Goal: Information Seeking & Learning: Learn about a topic

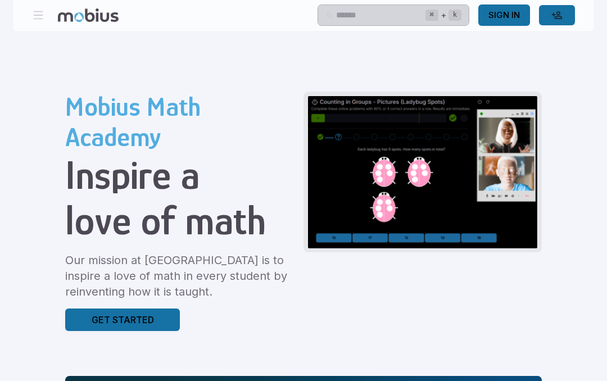
click at [336, 15] on input "text" at bounding box center [380, 15] width 89 height 22
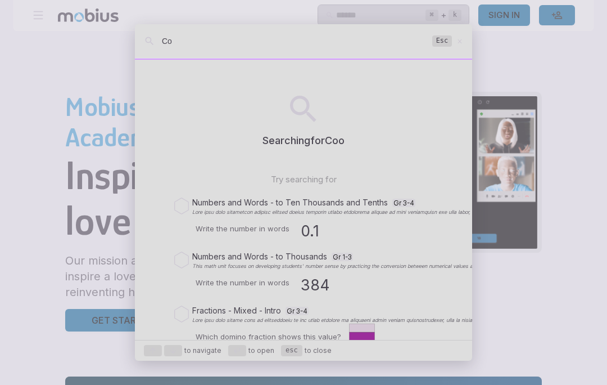
type input "C"
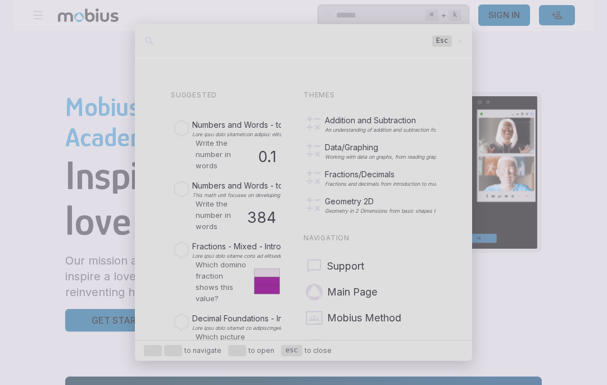
click at [560, 132] on div at bounding box center [303, 192] width 607 height 385
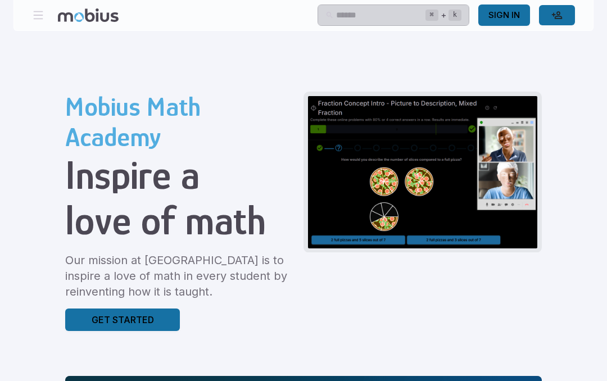
click at [512, 16] on link "Sign In" at bounding box center [504, 14] width 52 height 21
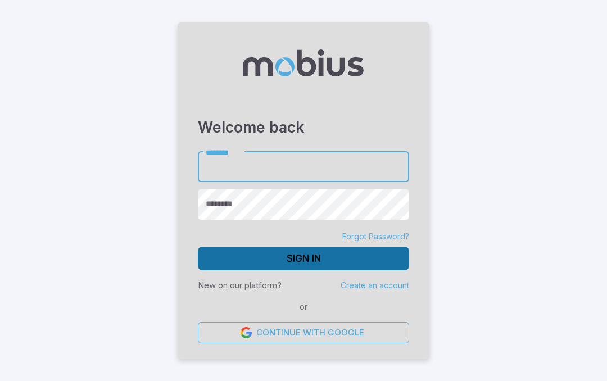
click at [266, 261] on button "Sign In" at bounding box center [303, 259] width 211 height 24
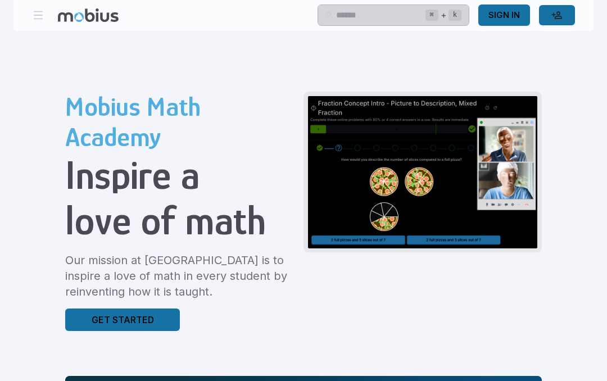
click at [357, 17] on input "text" at bounding box center [380, 15] width 89 height 22
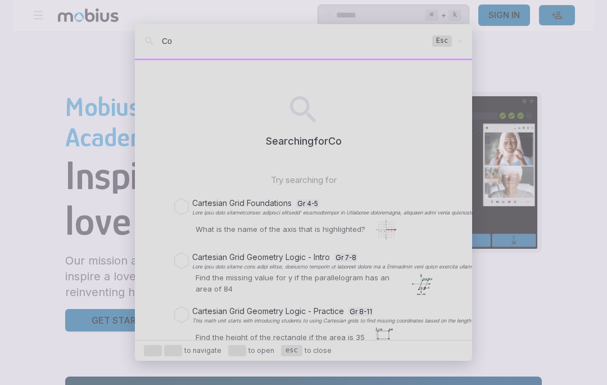
type input "C"
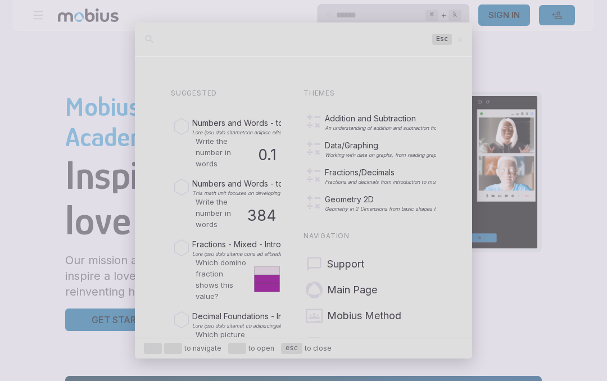
click at [460, 44] on icon at bounding box center [459, 39] width 7 height 8
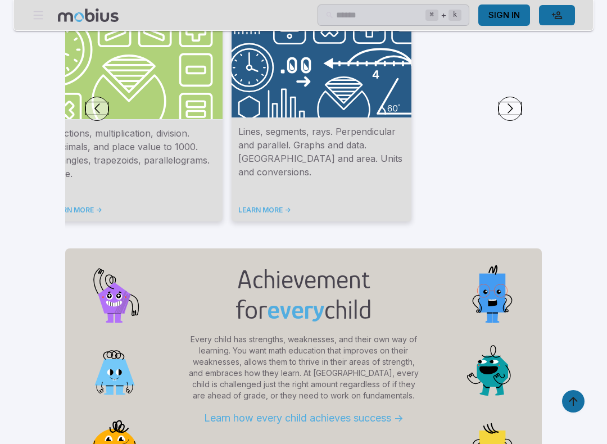
click at [447, 122] on div "Grade 6 Cartesian grid. Probability, mean, median, and mode. Reflections, rotat…" at bounding box center [303, 108] width 477 height 243
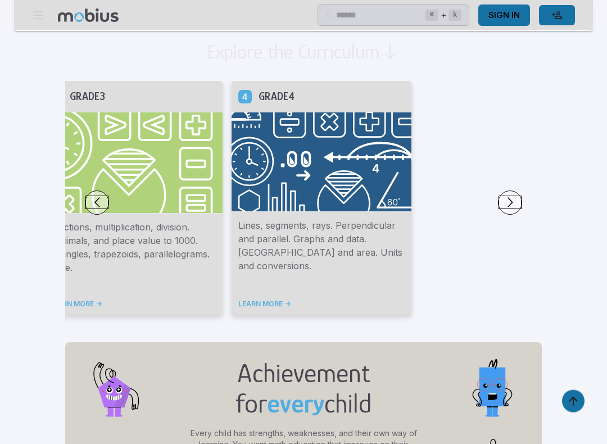
scroll to position [643, 0]
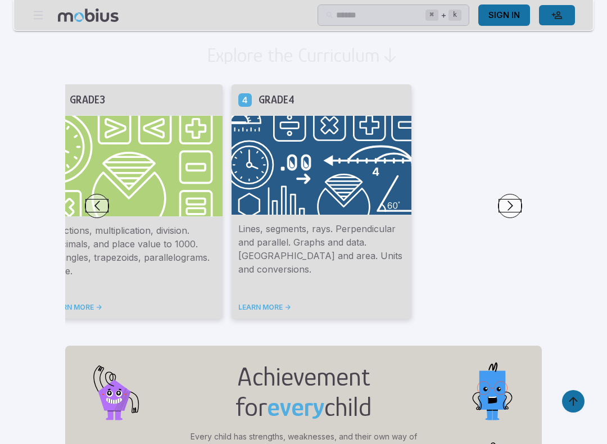
click at [498, 217] on button "Go to next slide" at bounding box center [510, 206] width 24 height 24
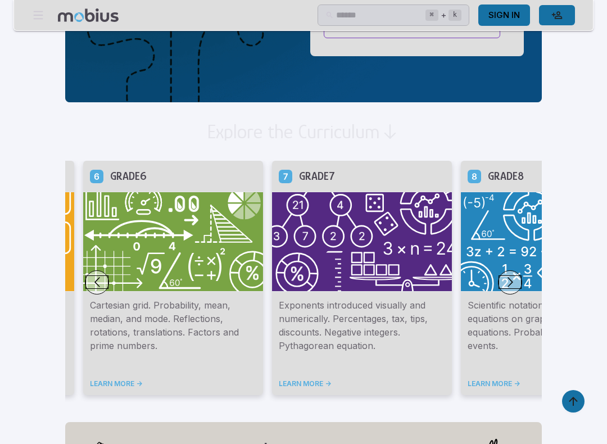
scroll to position [556, 0]
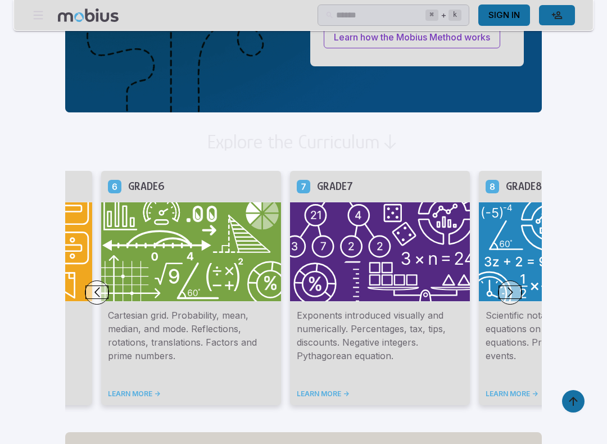
click at [314, 329] on p "Exponents introduced visually and numerically. Percentages, tax, tips, discount…" at bounding box center [380, 342] width 166 height 67
click at [317, 178] on h5 "Grade 7" at bounding box center [335, 186] width 36 height 17
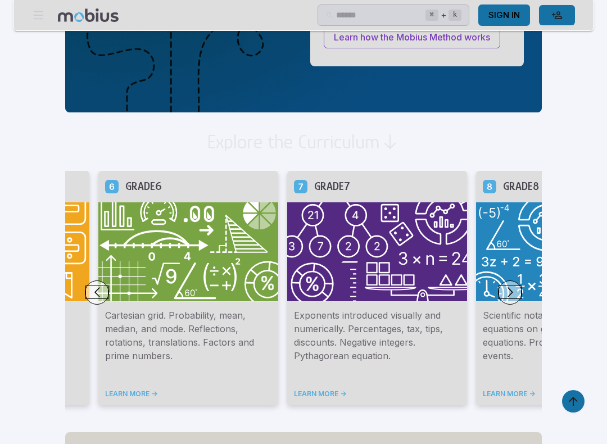
click at [314, 180] on h5 "Grade 7" at bounding box center [332, 186] width 36 height 17
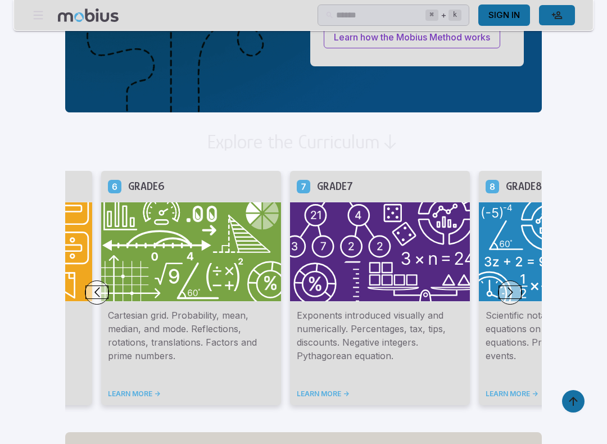
click at [317, 180] on h5 "Grade 7" at bounding box center [335, 186] width 36 height 17
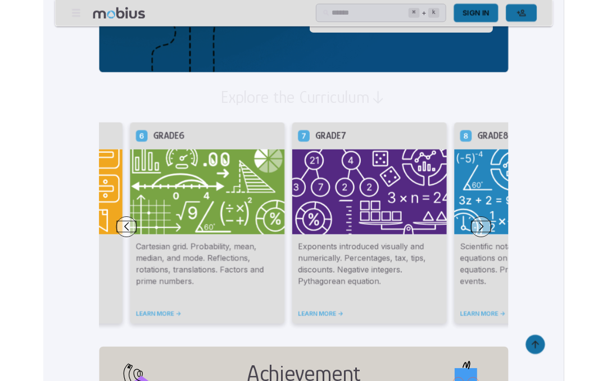
scroll to position [600, 0]
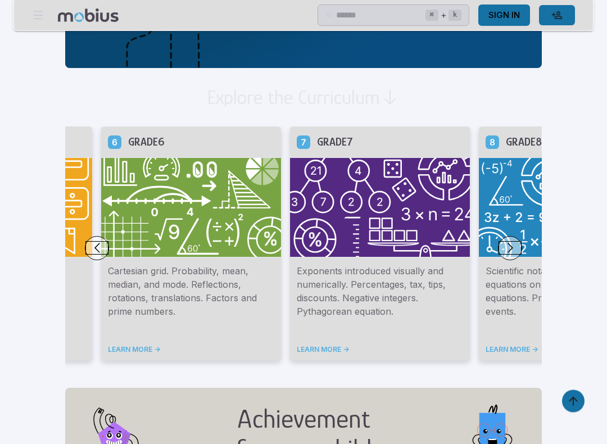
click at [297, 352] on link "LEARN MORE ->" at bounding box center [380, 350] width 166 height 9
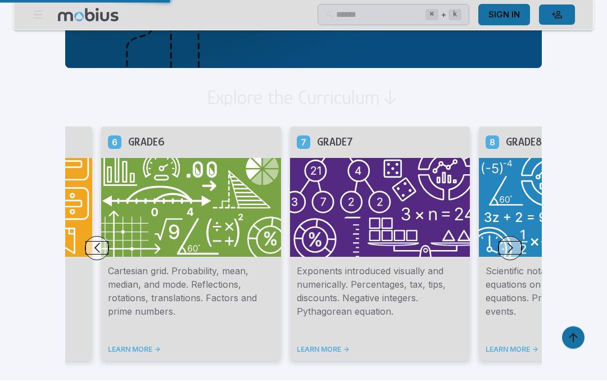
scroll to position [632, 0]
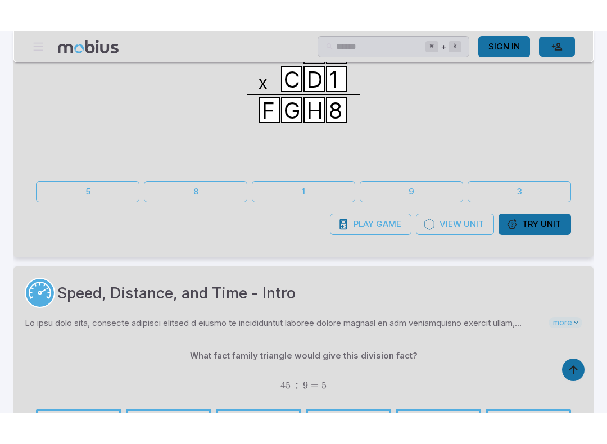
scroll to position [680, 0]
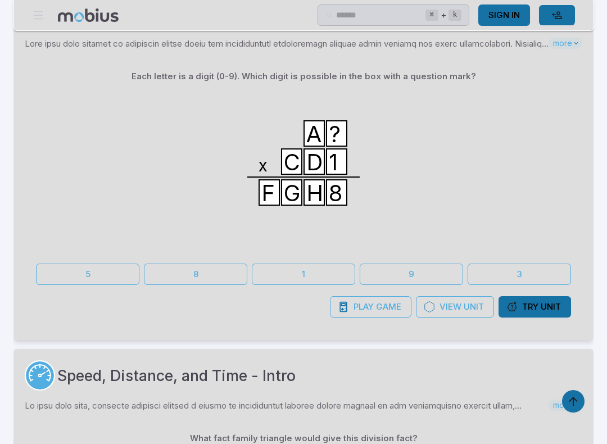
click at [380, 15] on input "text" at bounding box center [380, 15] width 89 height 22
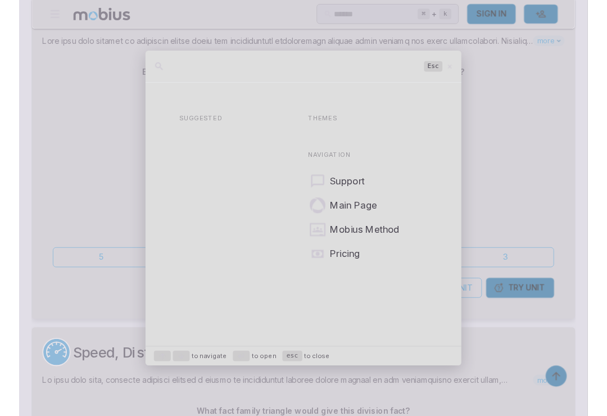
scroll to position [679, 0]
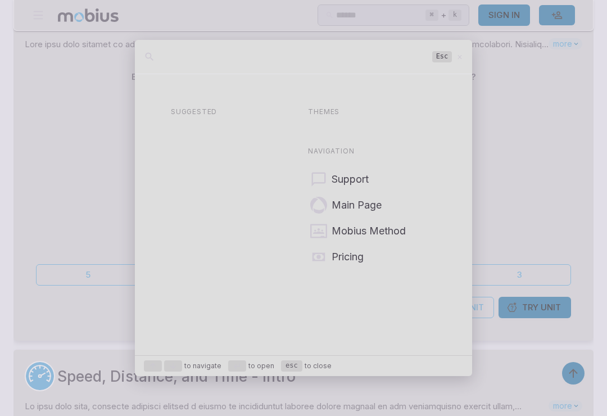
click at [337, 13] on div at bounding box center [303, 208] width 607 height 416
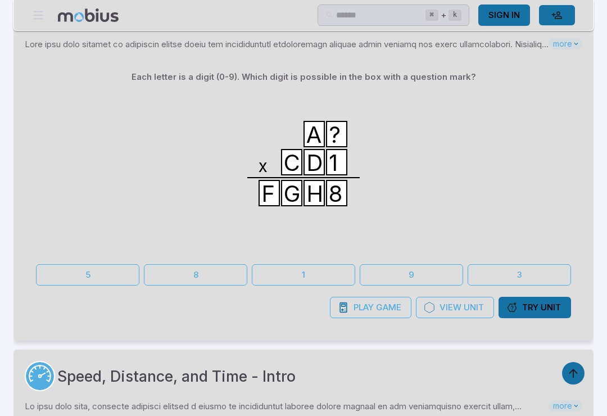
click at [383, 19] on input "text" at bounding box center [380, 15] width 89 height 22
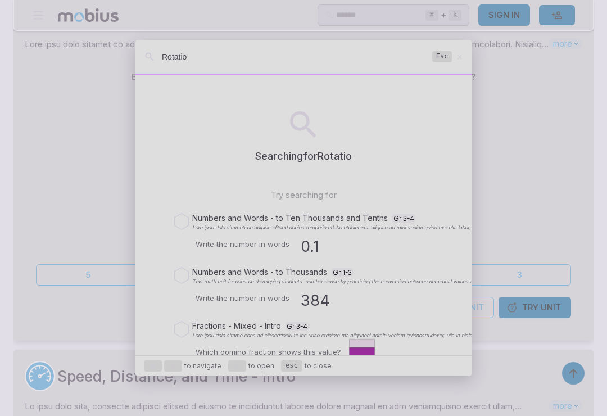
type input "Rotation"
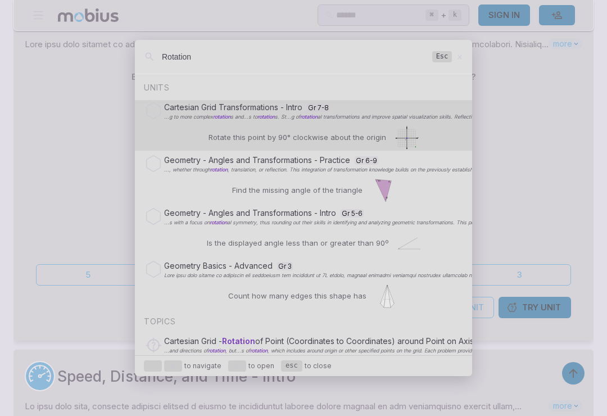
click at [196, 121] on div "Cartesian Grid Transformations - Intro Gr 7-8 ...g to more complex rotation s a…" at bounding box center [303, 110] width 317 height 21
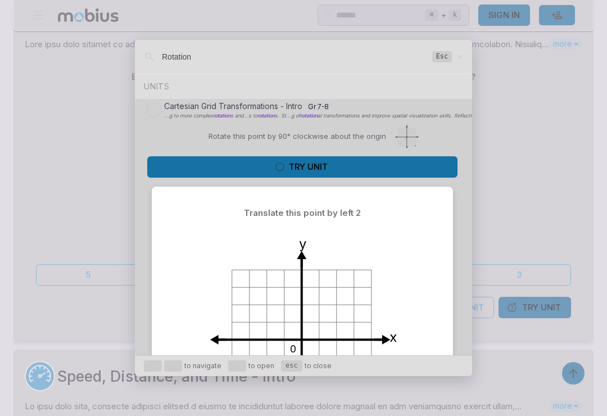
click at [256, 178] on button "Try Unit" at bounding box center [302, 166] width 310 height 21
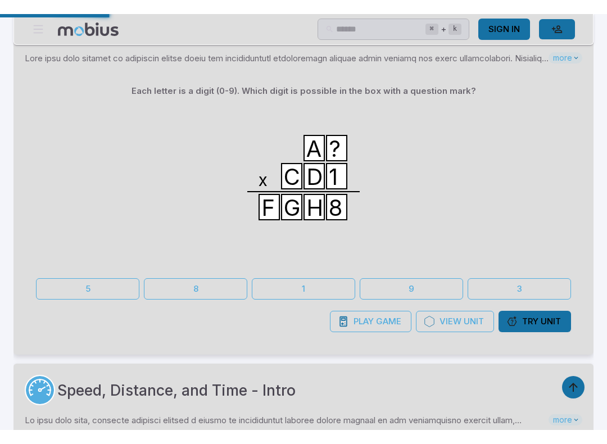
scroll to position [680, 0]
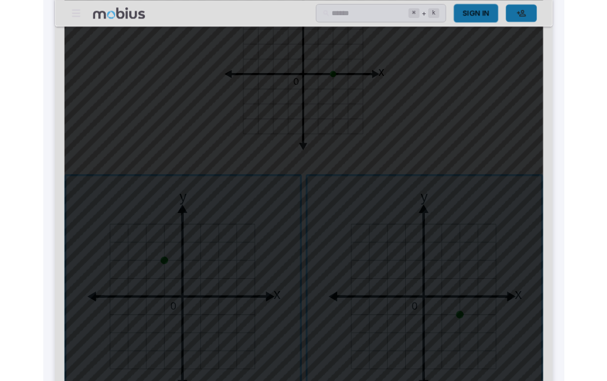
scroll to position [363, 0]
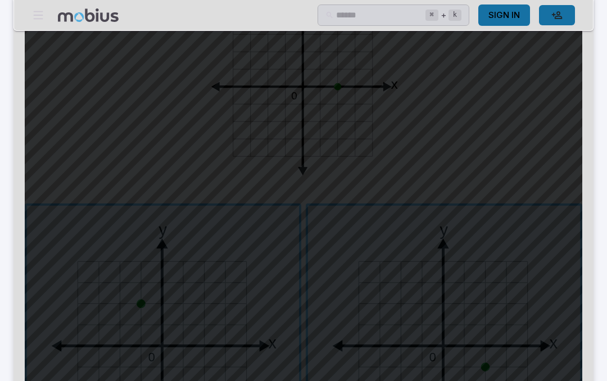
click at [459, 297] on span "button" at bounding box center [444, 342] width 272 height 272
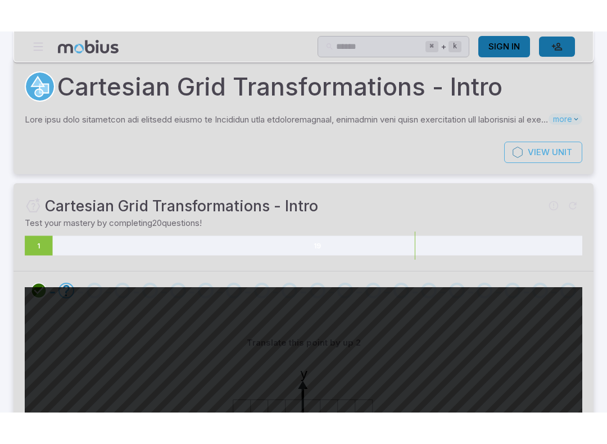
scroll to position [12, 0]
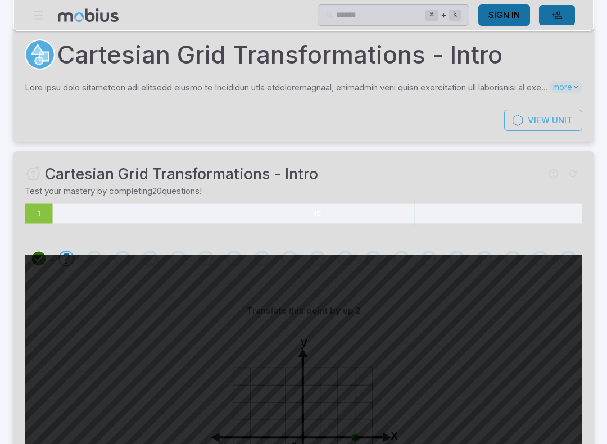
click at [47, 209] on icon at bounding box center [39, 214] width 28 height 20
click at [82, 263] on div at bounding box center [94, 259] width 28 height 16
click at [100, 259] on div "Go to the next question" at bounding box center [95, 259] width 16 height 16
click at [69, 264] on div "Go to the next question" at bounding box center [66, 259] width 16 height 16
click at [67, 258] on icon "Go to the next question" at bounding box center [66, 258] width 13 height 13
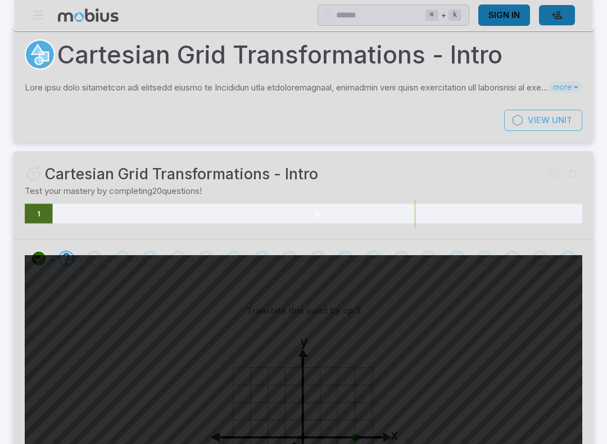
click at [70, 263] on icon "Go to the next question" at bounding box center [66, 258] width 13 height 13
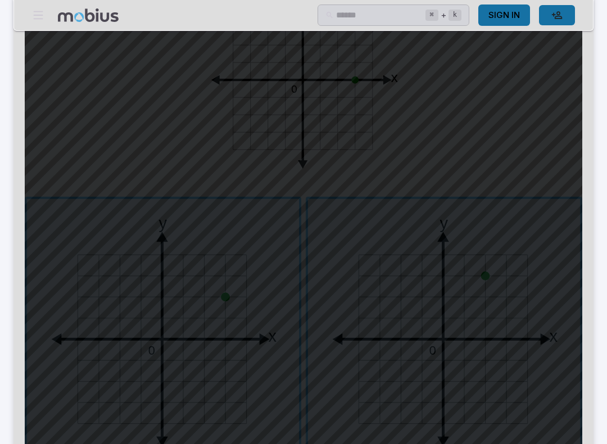
scroll to position [370, 0]
click at [224, 334] on span "button" at bounding box center [163, 335] width 272 height 272
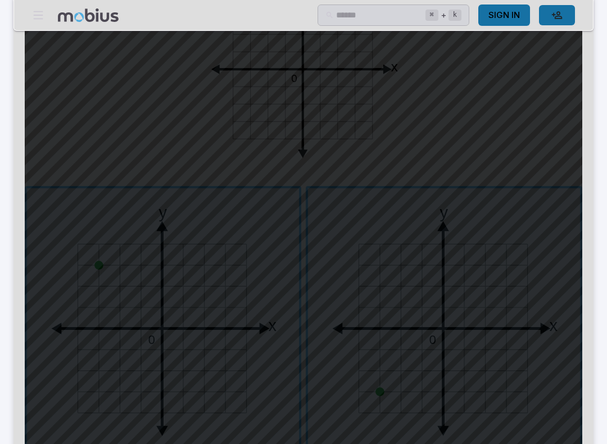
scroll to position [385, 0]
click at [486, 267] on span "button" at bounding box center [444, 320] width 272 height 272
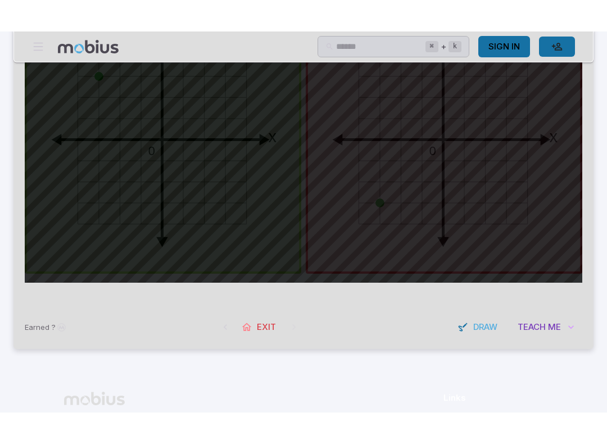
scroll to position [616, 0]
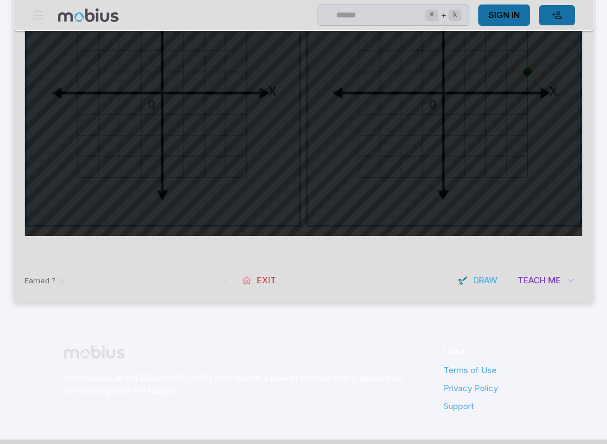
click at [544, 275] on span "Teach" at bounding box center [532, 280] width 28 height 12
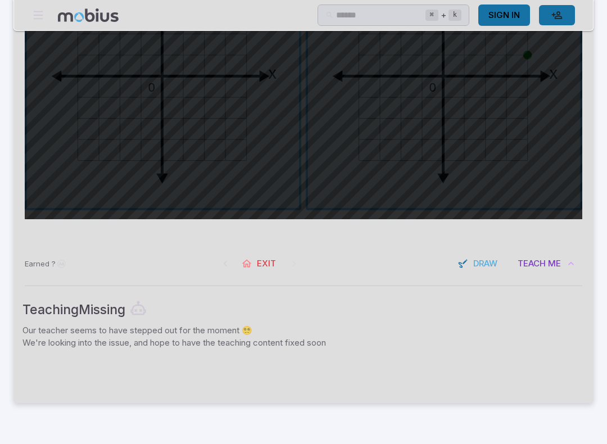
scroll to position [633, 0]
click at [541, 266] on span "Teach" at bounding box center [532, 263] width 28 height 12
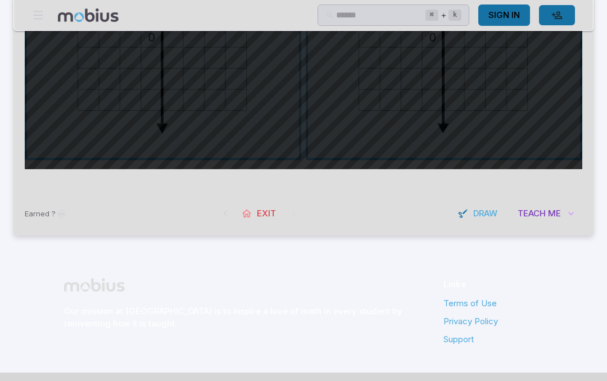
scroll to position [682, 0]
click at [487, 213] on span "Draw" at bounding box center [485, 214] width 24 height 12
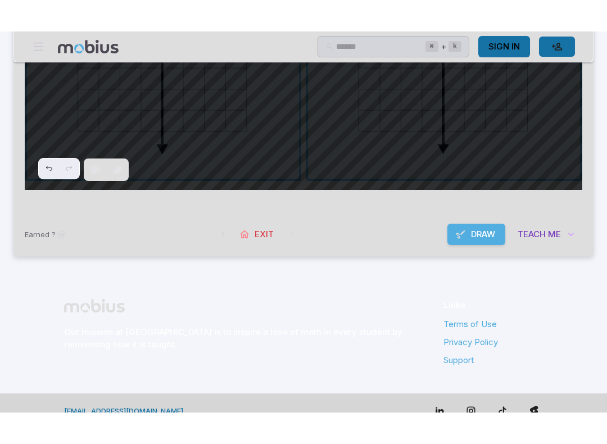
scroll to position [645, 0]
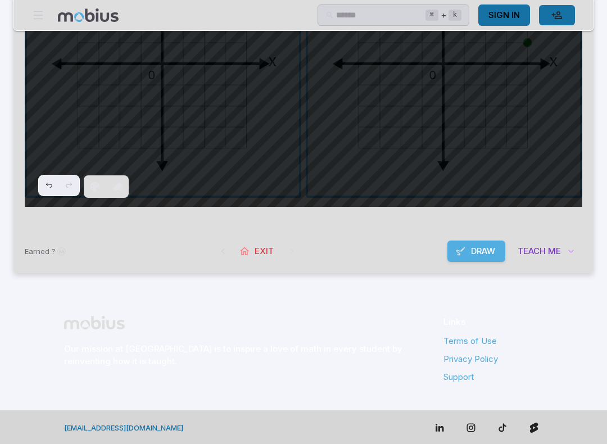
click at [477, 247] on span "Draw" at bounding box center [483, 251] width 24 height 12
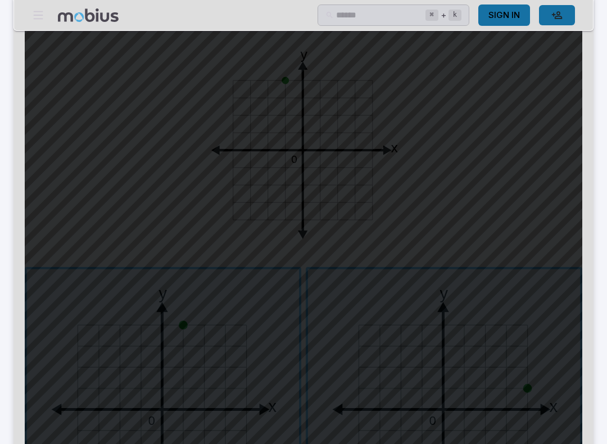
scroll to position [304, 0]
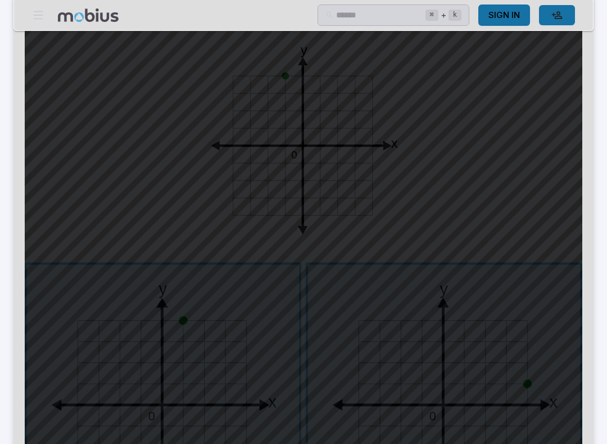
click at [162, 321] on span "button" at bounding box center [163, 401] width 272 height 272
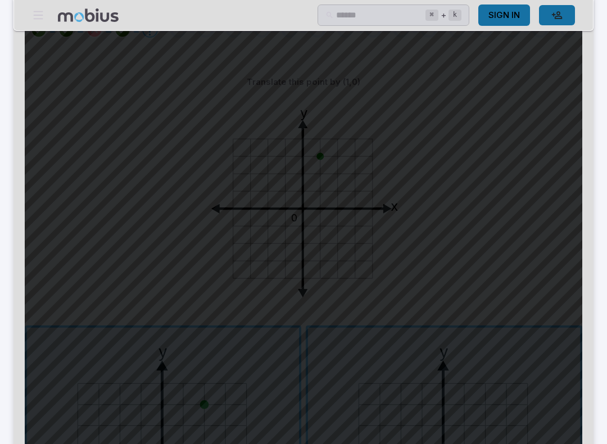
scroll to position [241, 0]
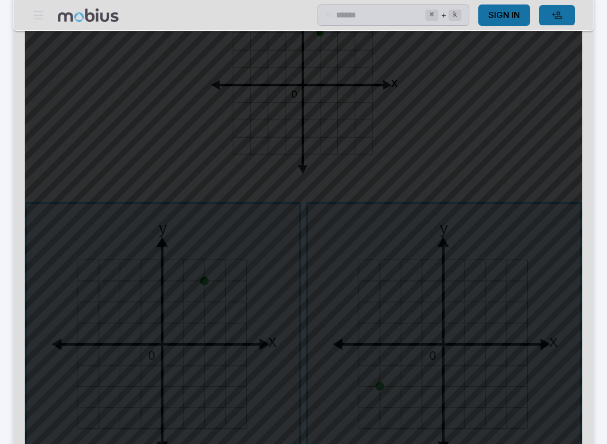
click at [265, 360] on span "button" at bounding box center [163, 341] width 272 height 272
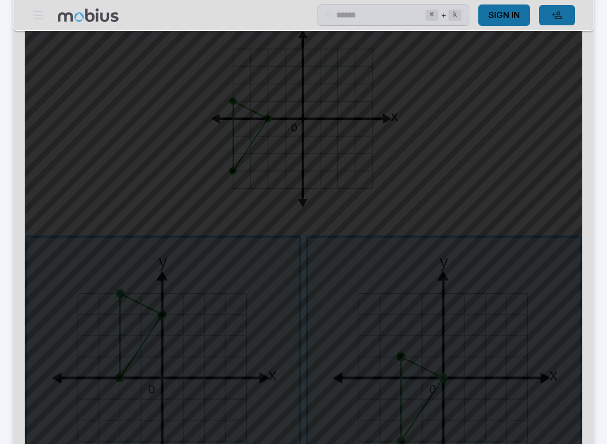
scroll to position [337, 0]
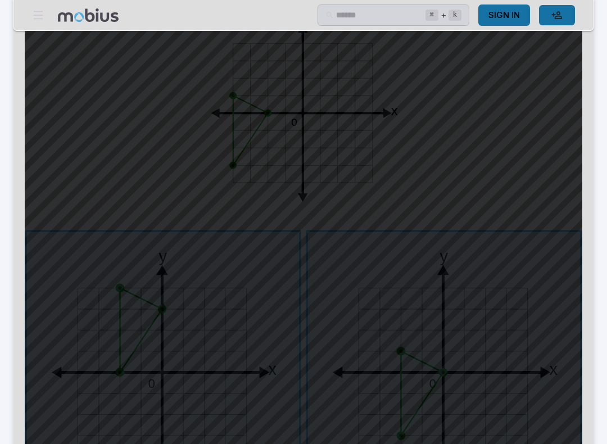
click at [447, 312] on span "button" at bounding box center [444, 368] width 272 height 272
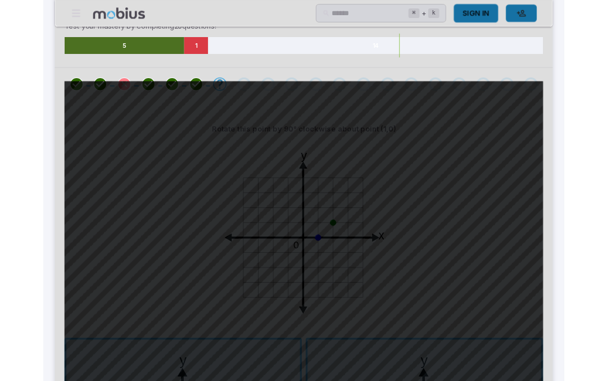
scroll to position [205, 0]
